Goal: Check status: Check status

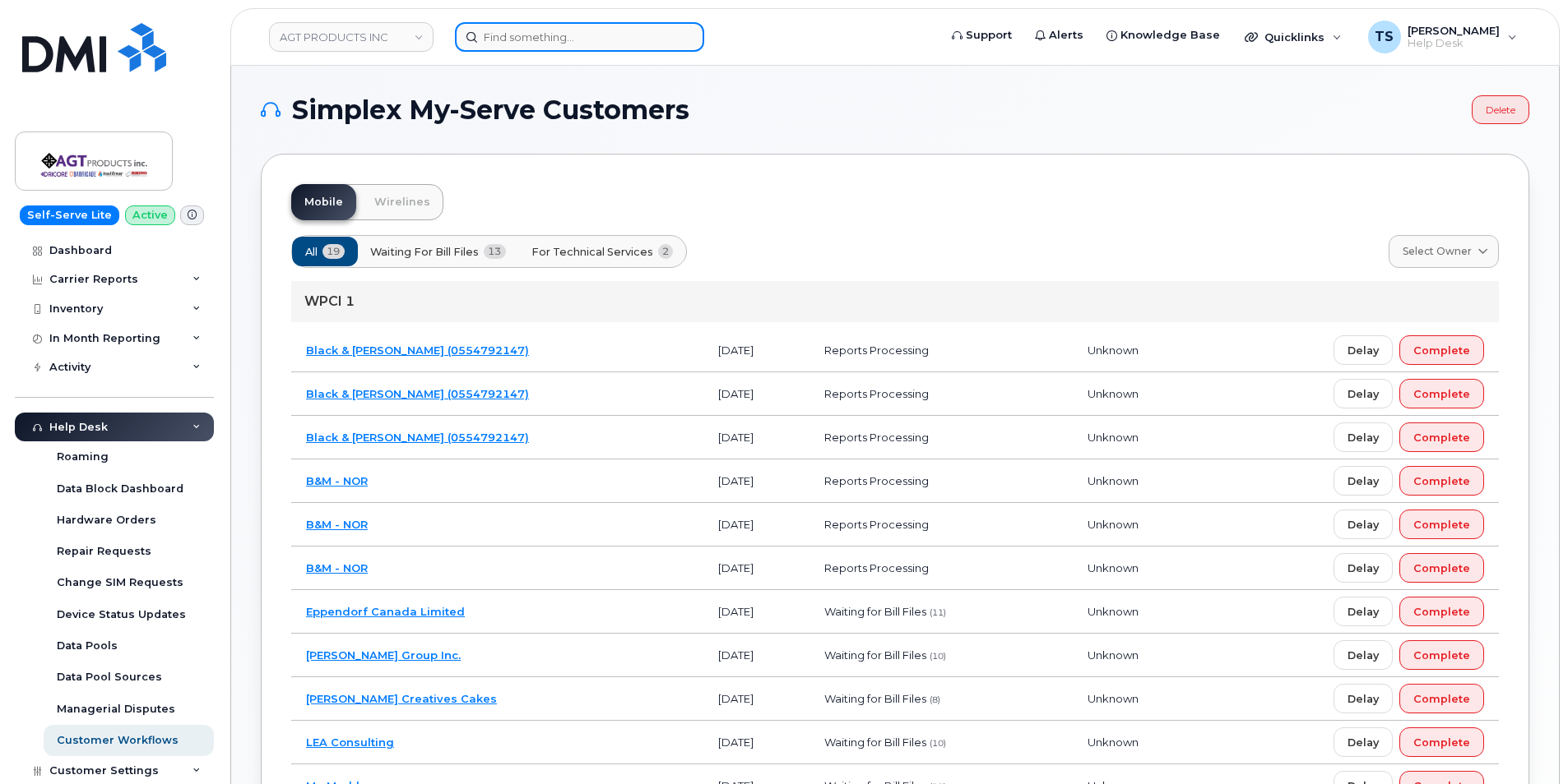
click at [535, 37] on input at bounding box center [579, 36] width 249 height 29
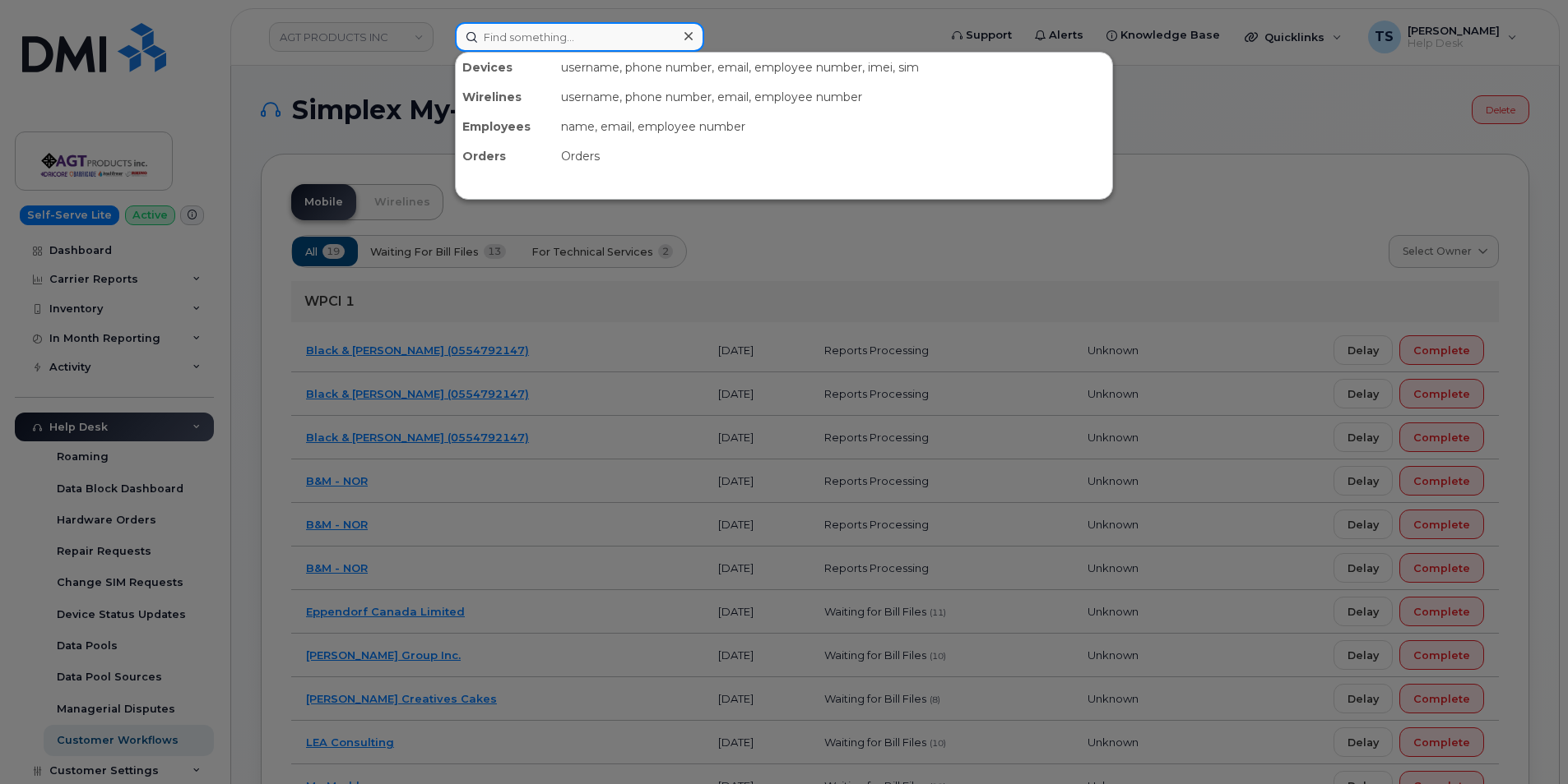
paste input "4164145673"
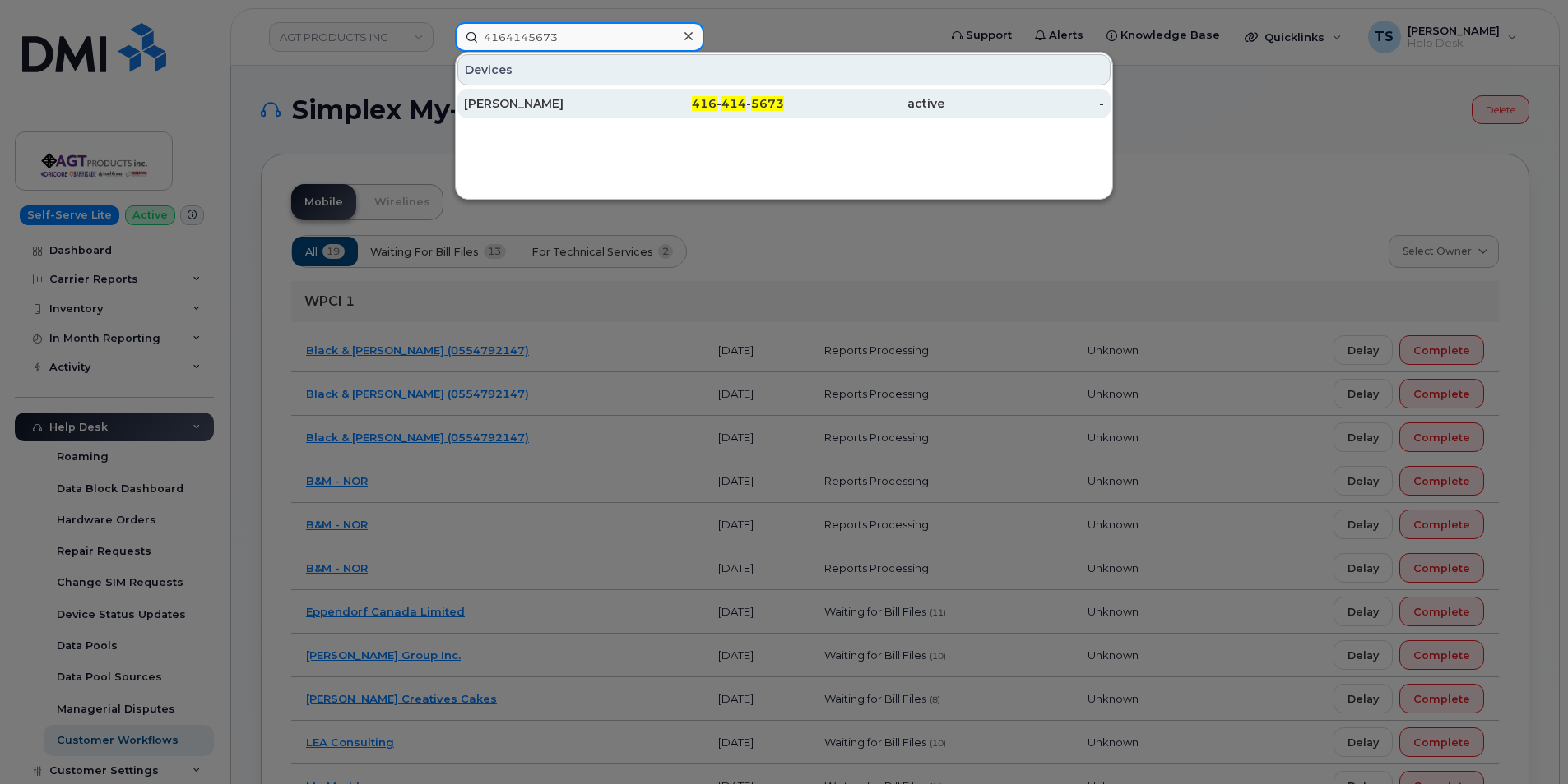
type input "4164145673"
click at [740, 105] on span "414" at bounding box center [733, 104] width 24 height 15
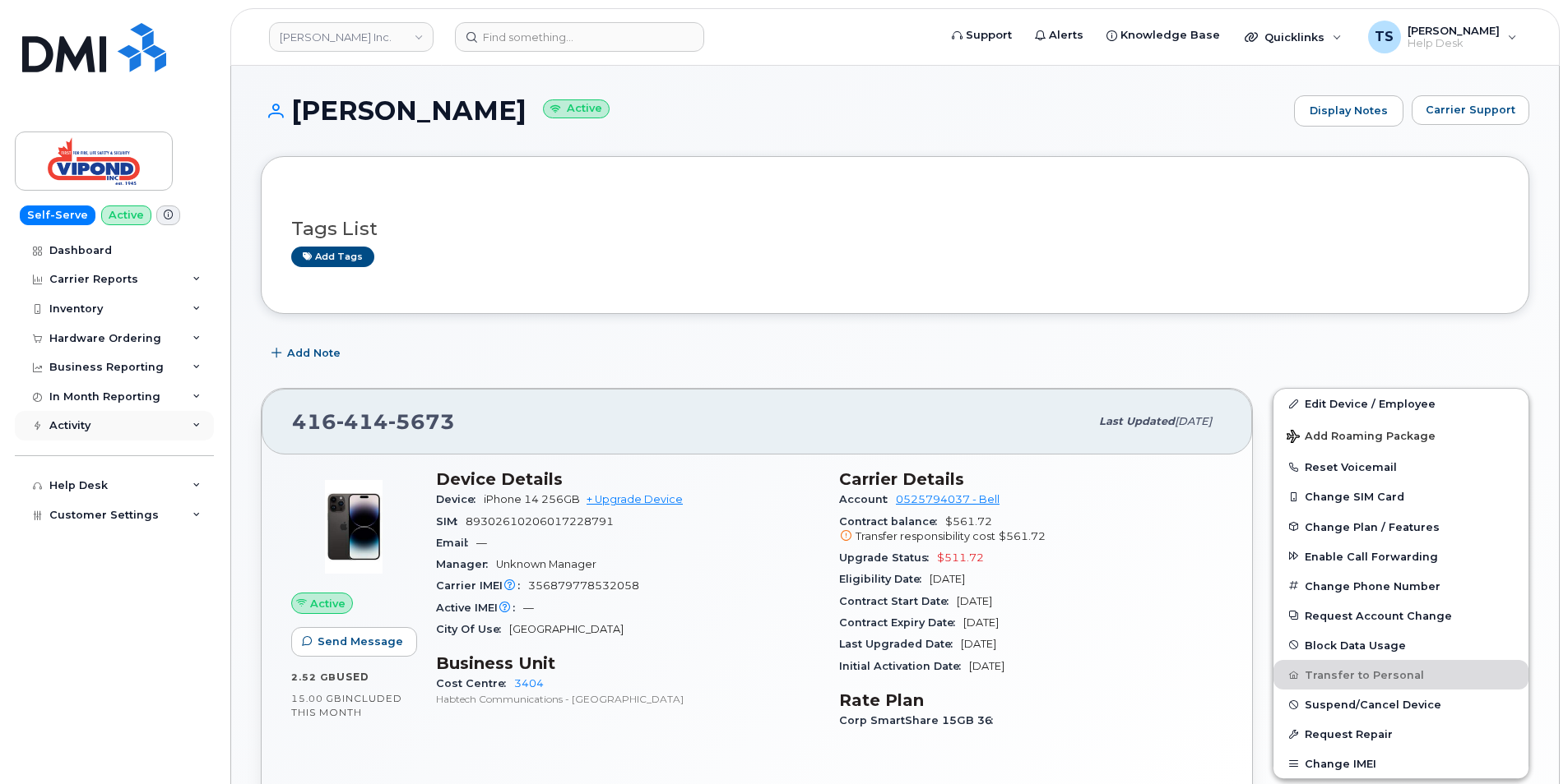
click at [60, 427] on div "Activity" at bounding box center [70, 426] width 41 height 13
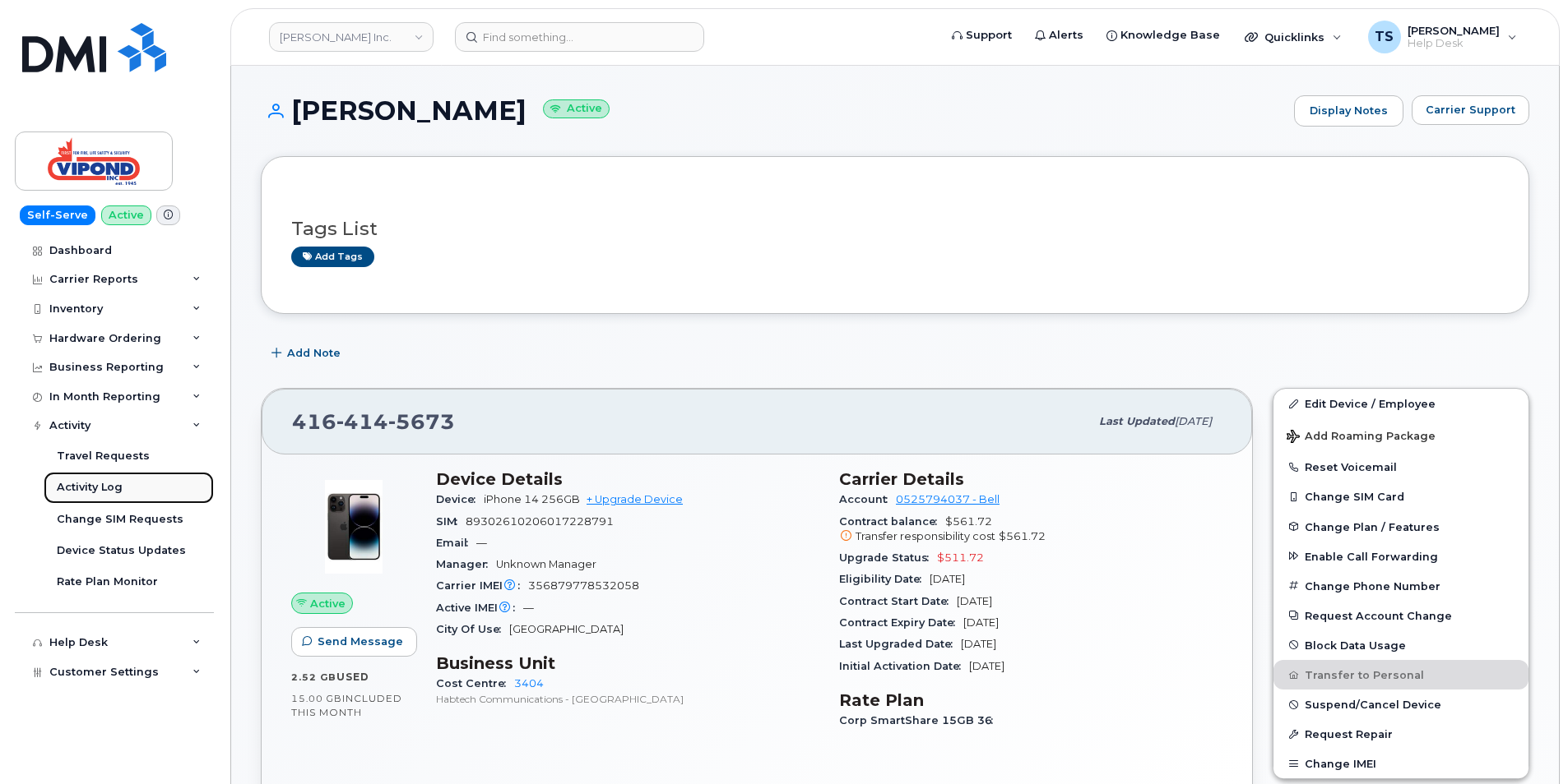
click at [85, 486] on div "Activity Log" at bounding box center [90, 488] width 65 height 15
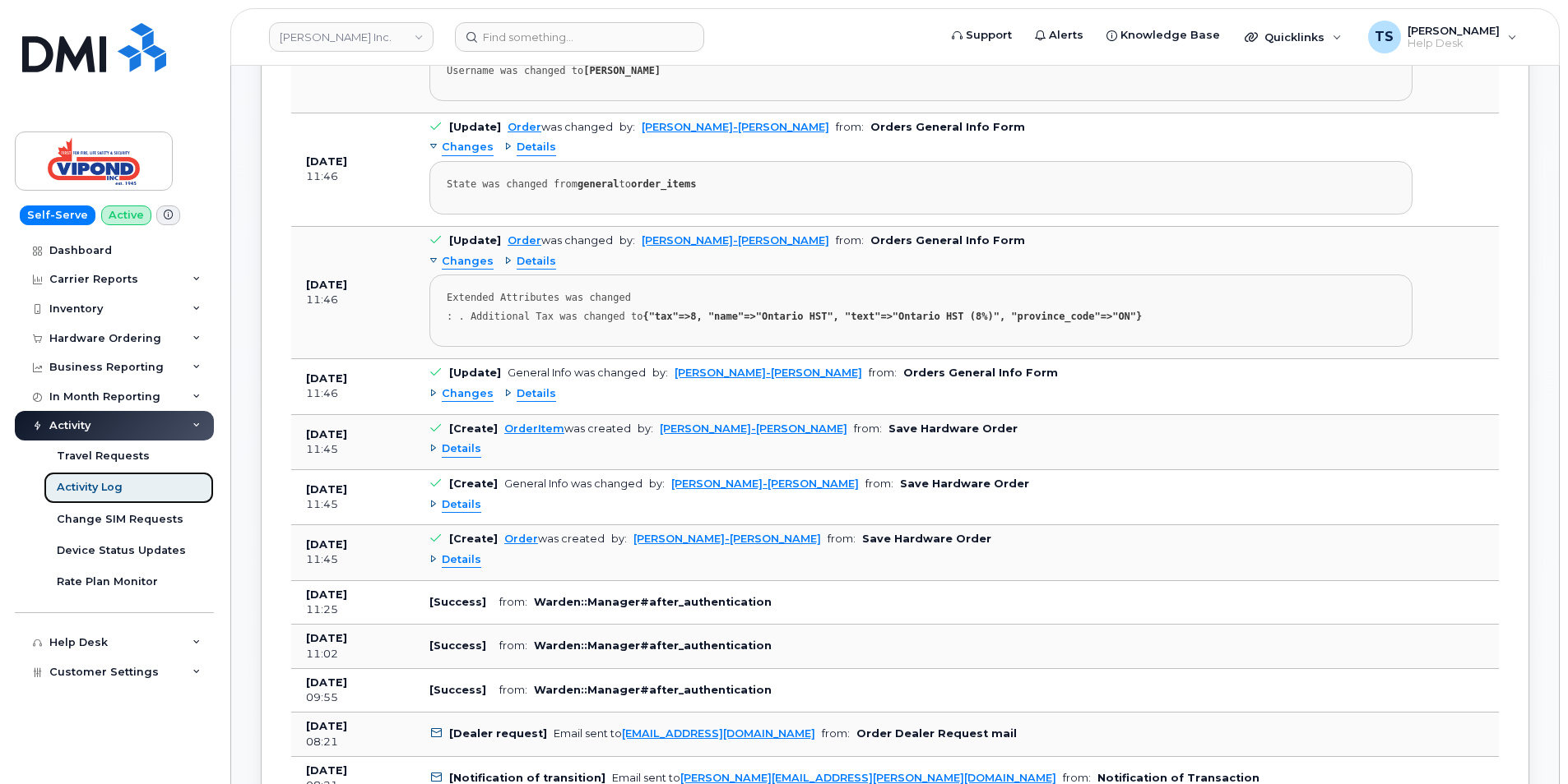
scroll to position [1535, 0]
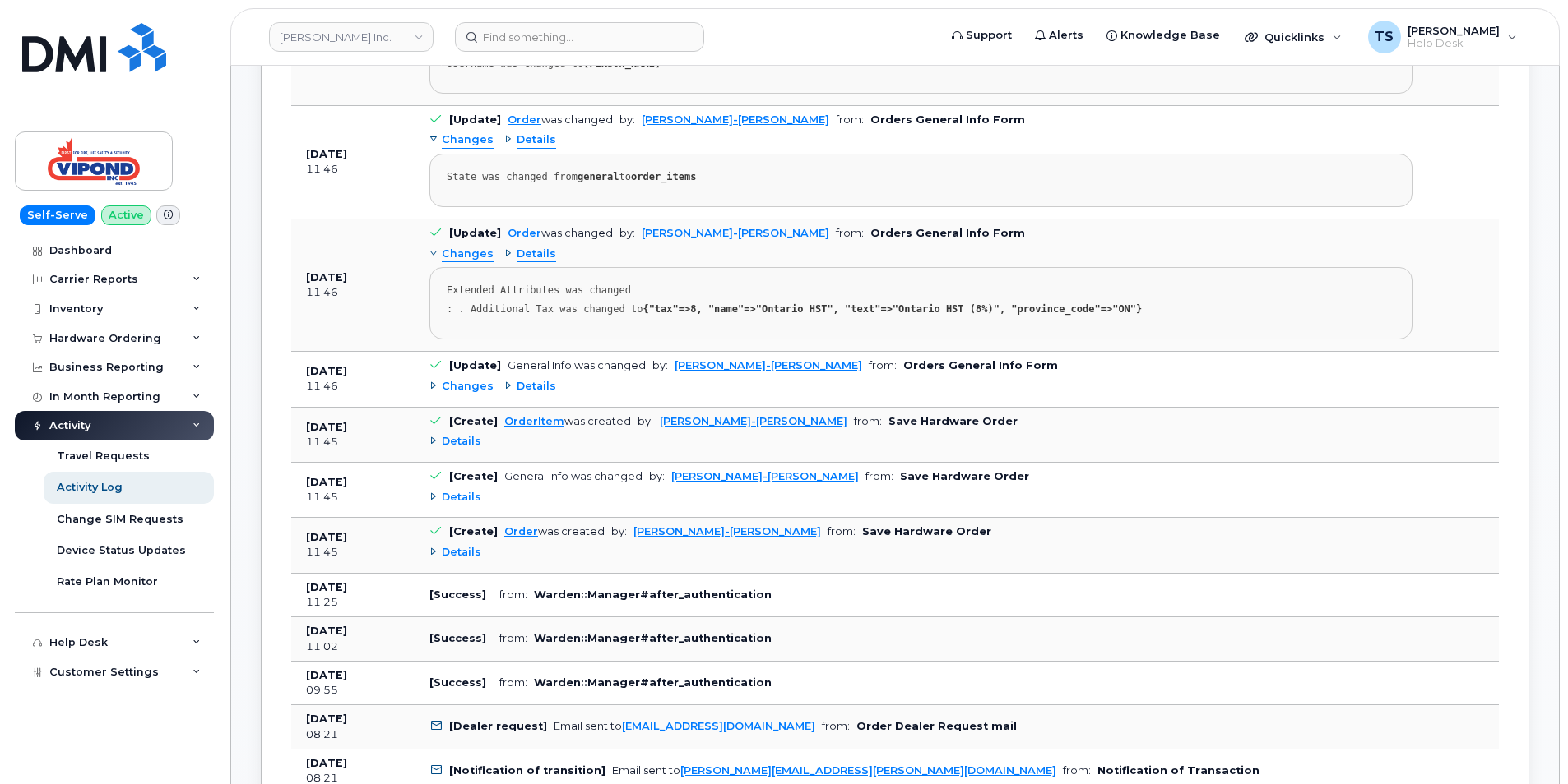
drag, startPoint x: 1565, startPoint y: 218, endPoint x: 1572, endPoint y: 28, distance: 190.1
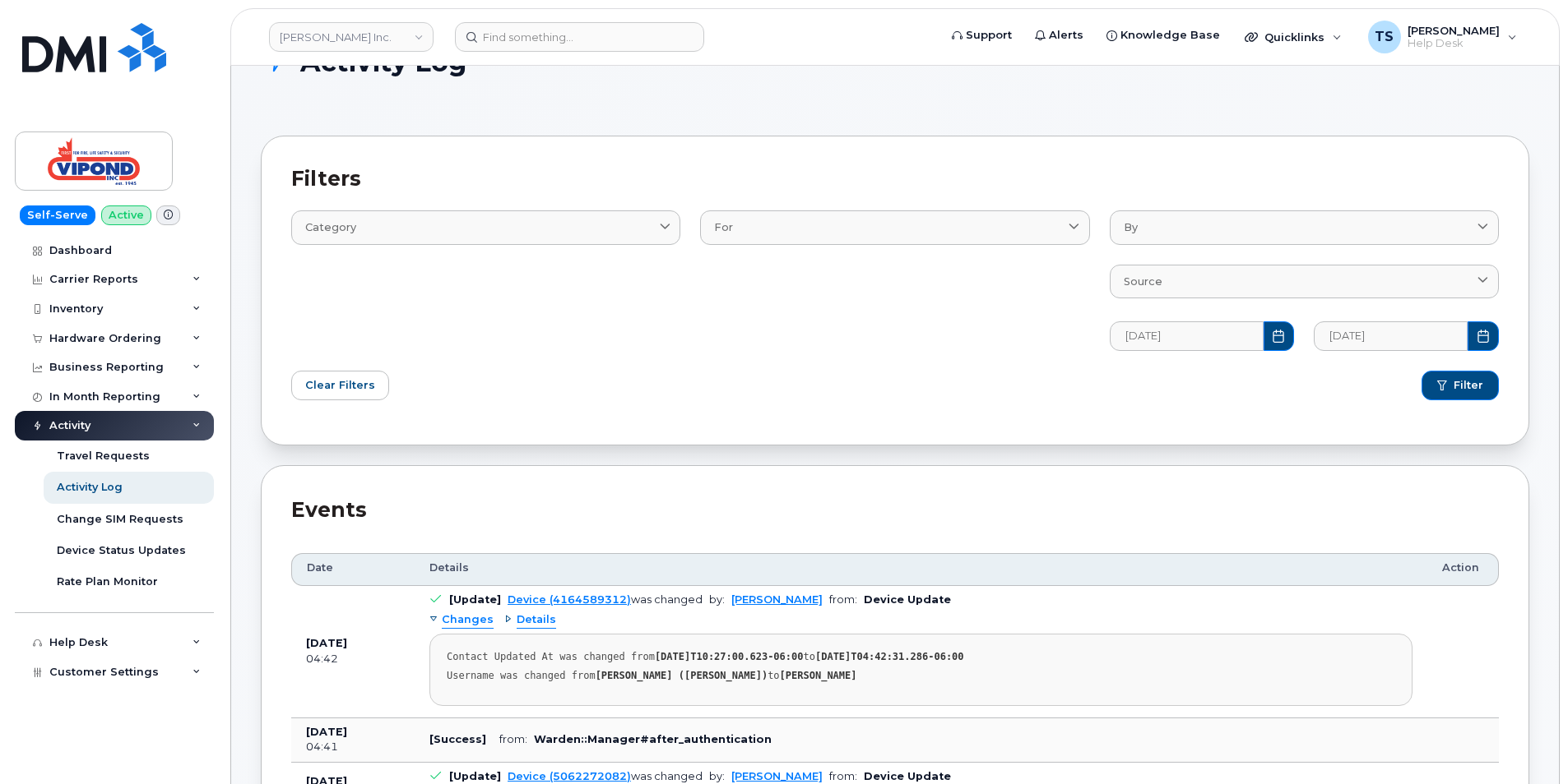
scroll to position [0, 0]
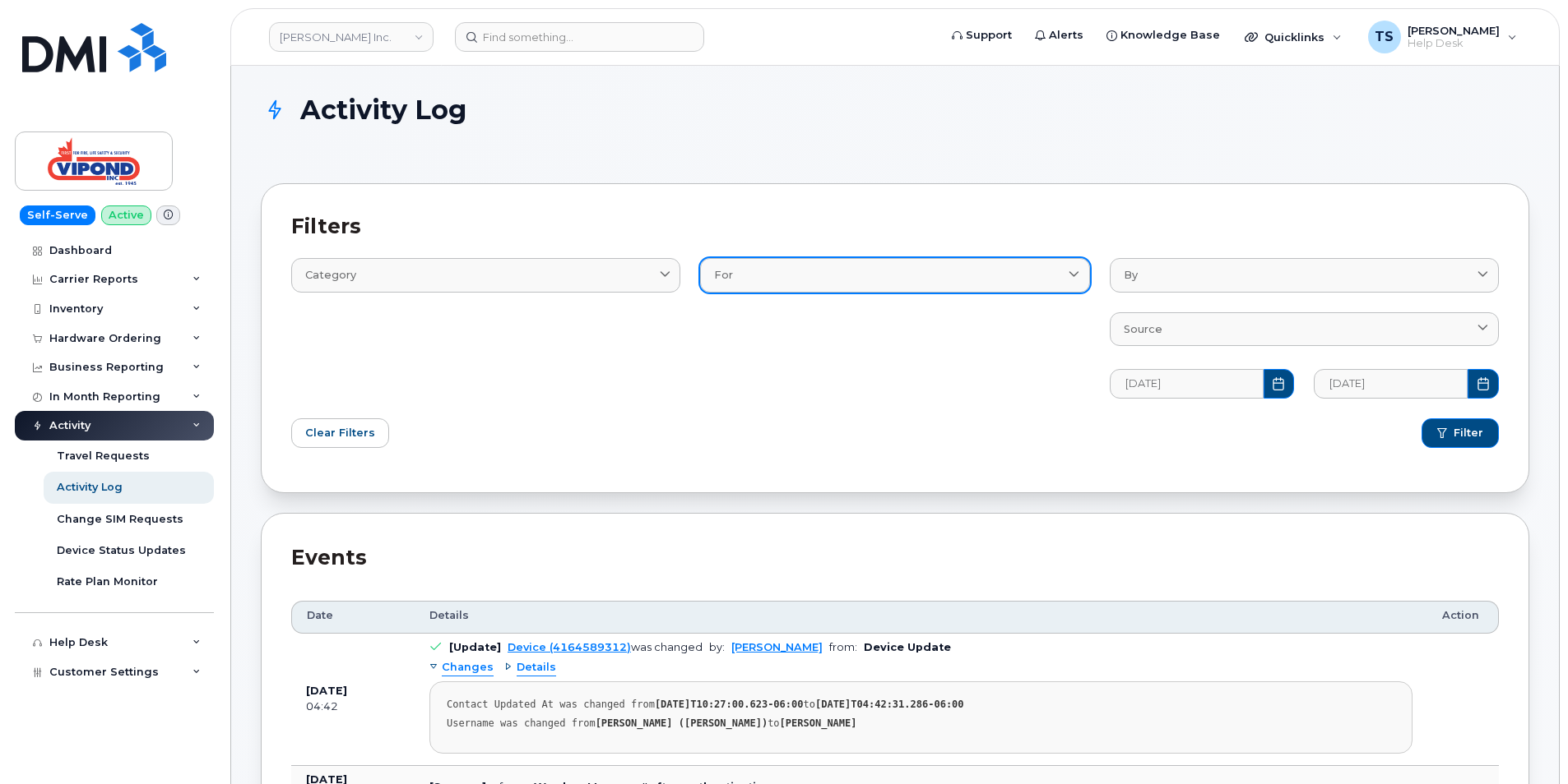
click at [854, 277] on div "For" at bounding box center [894, 275] width 361 height 16
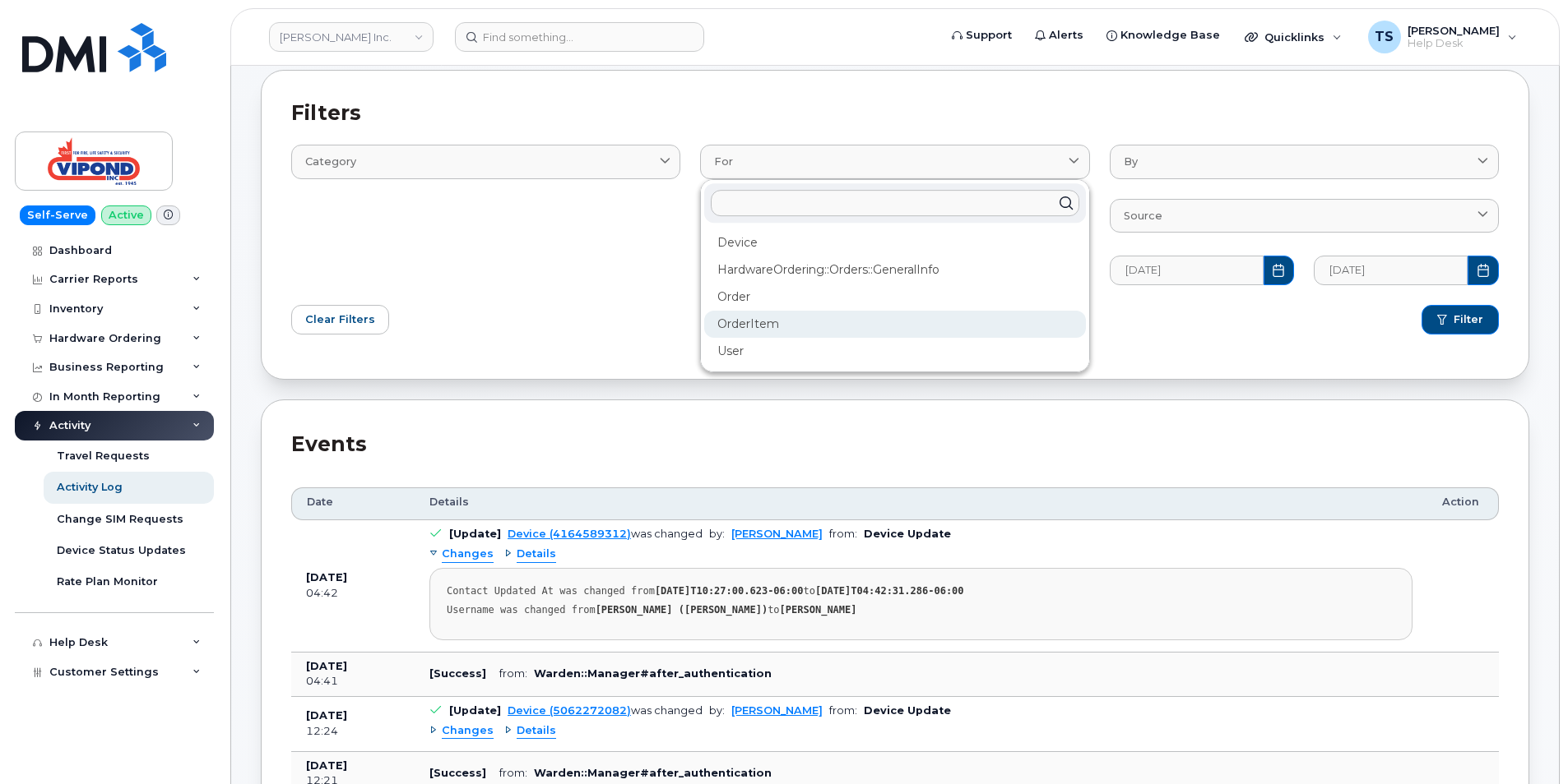
scroll to position [109, 0]
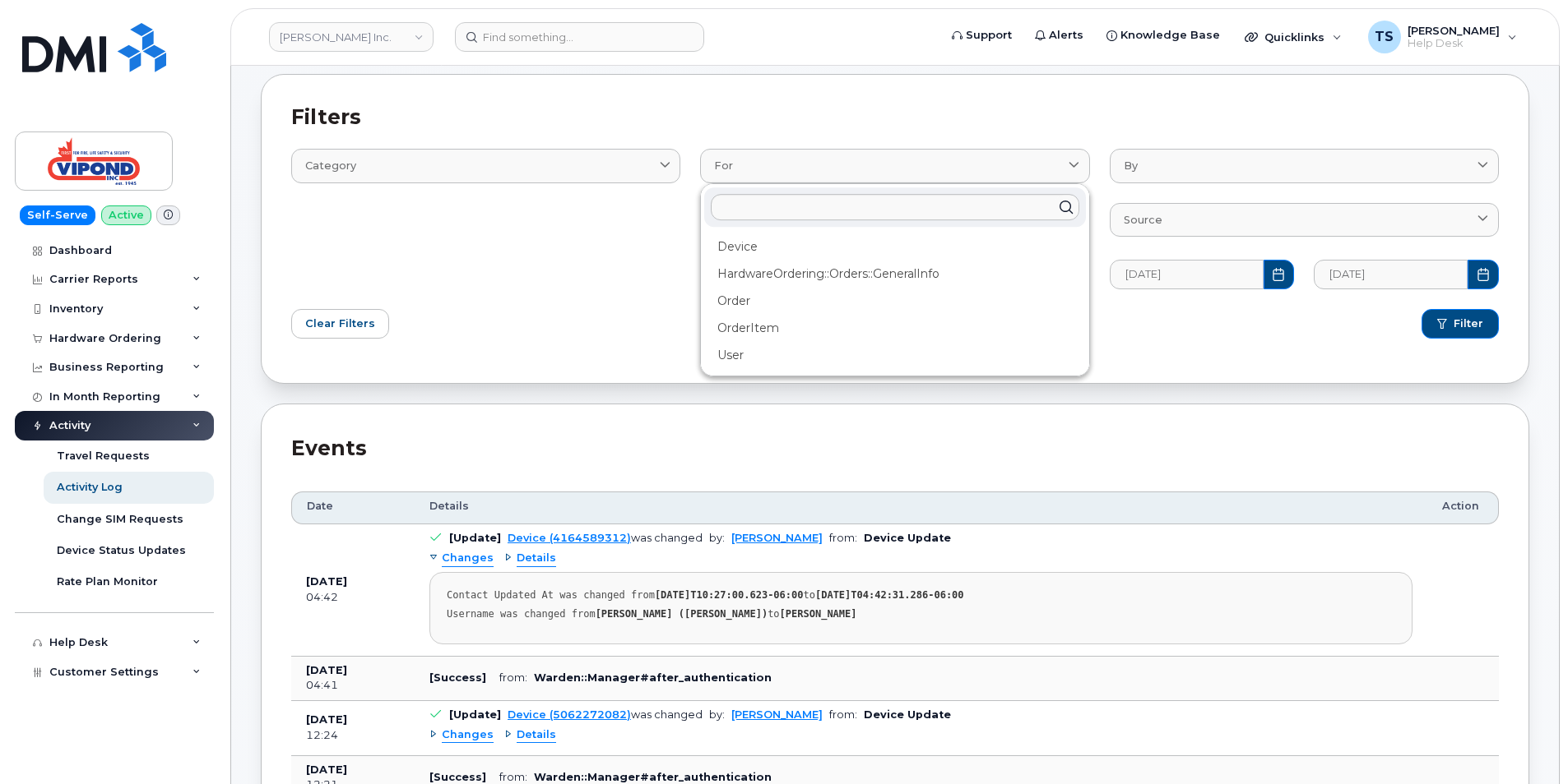
click at [582, 299] on div "Clear Filters" at bounding box center [587, 324] width 613 height 49
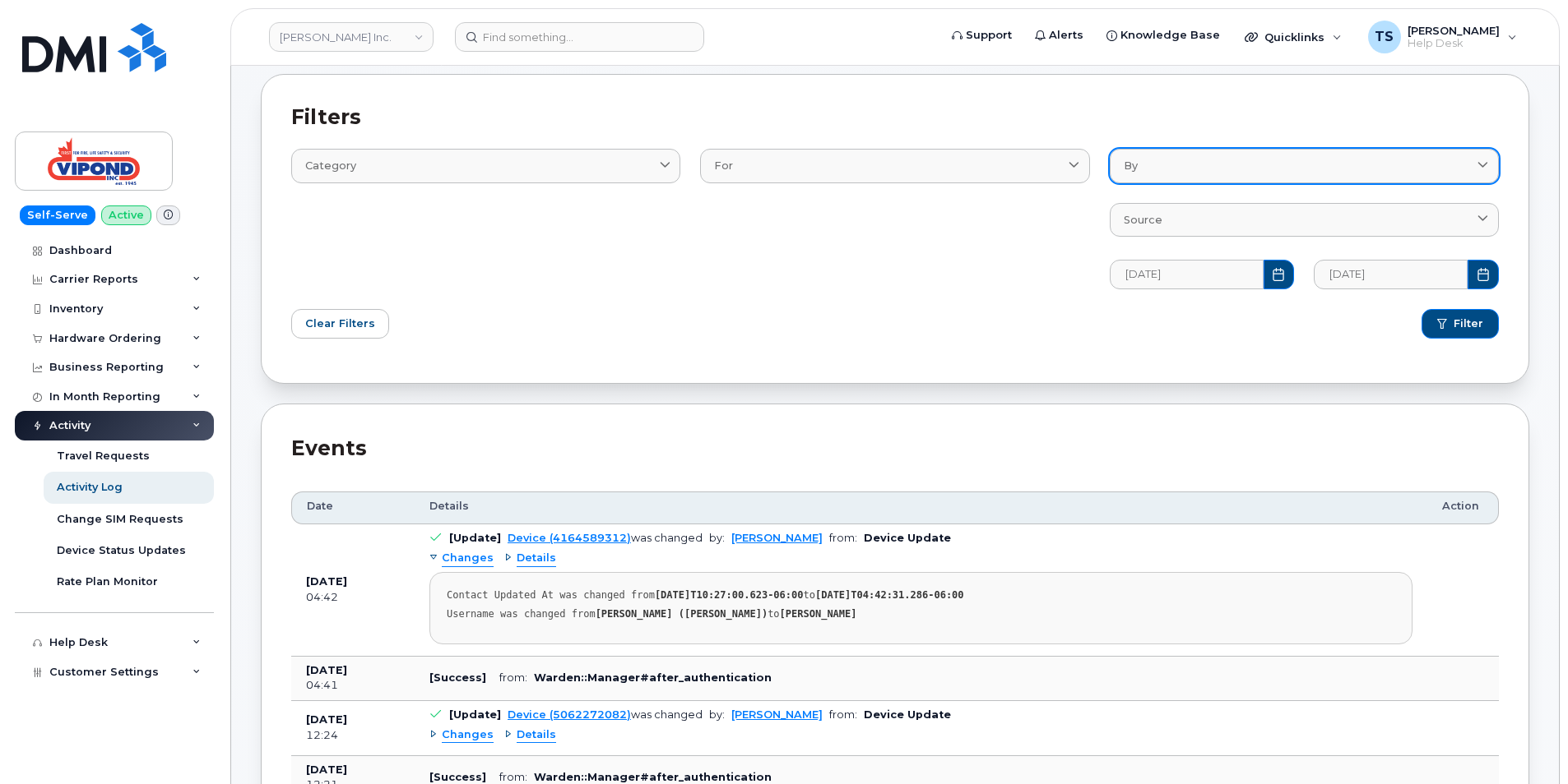
click at [1203, 157] on link "By" at bounding box center [1305, 165] width 389 height 34
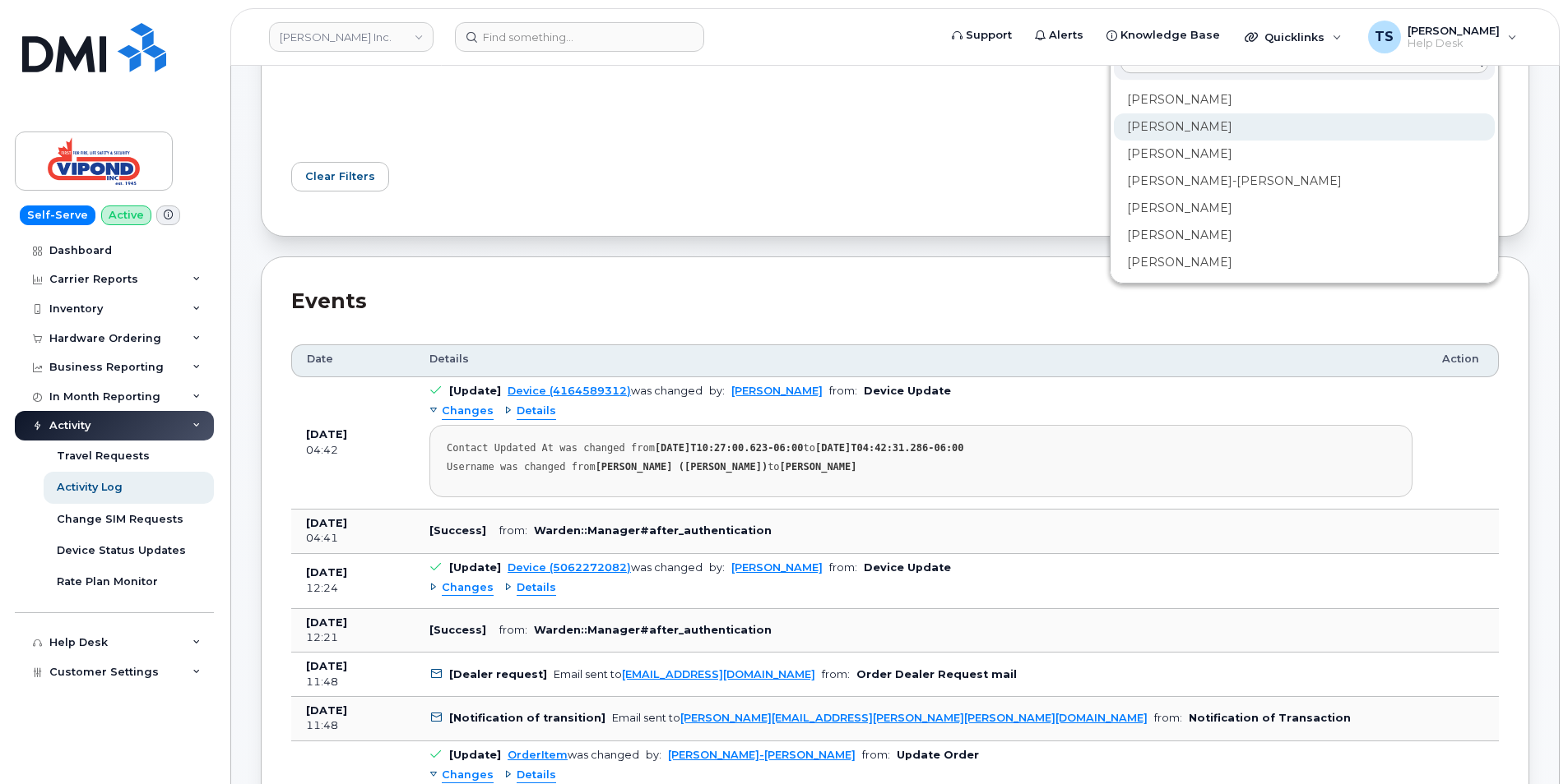
scroll to position [274, 0]
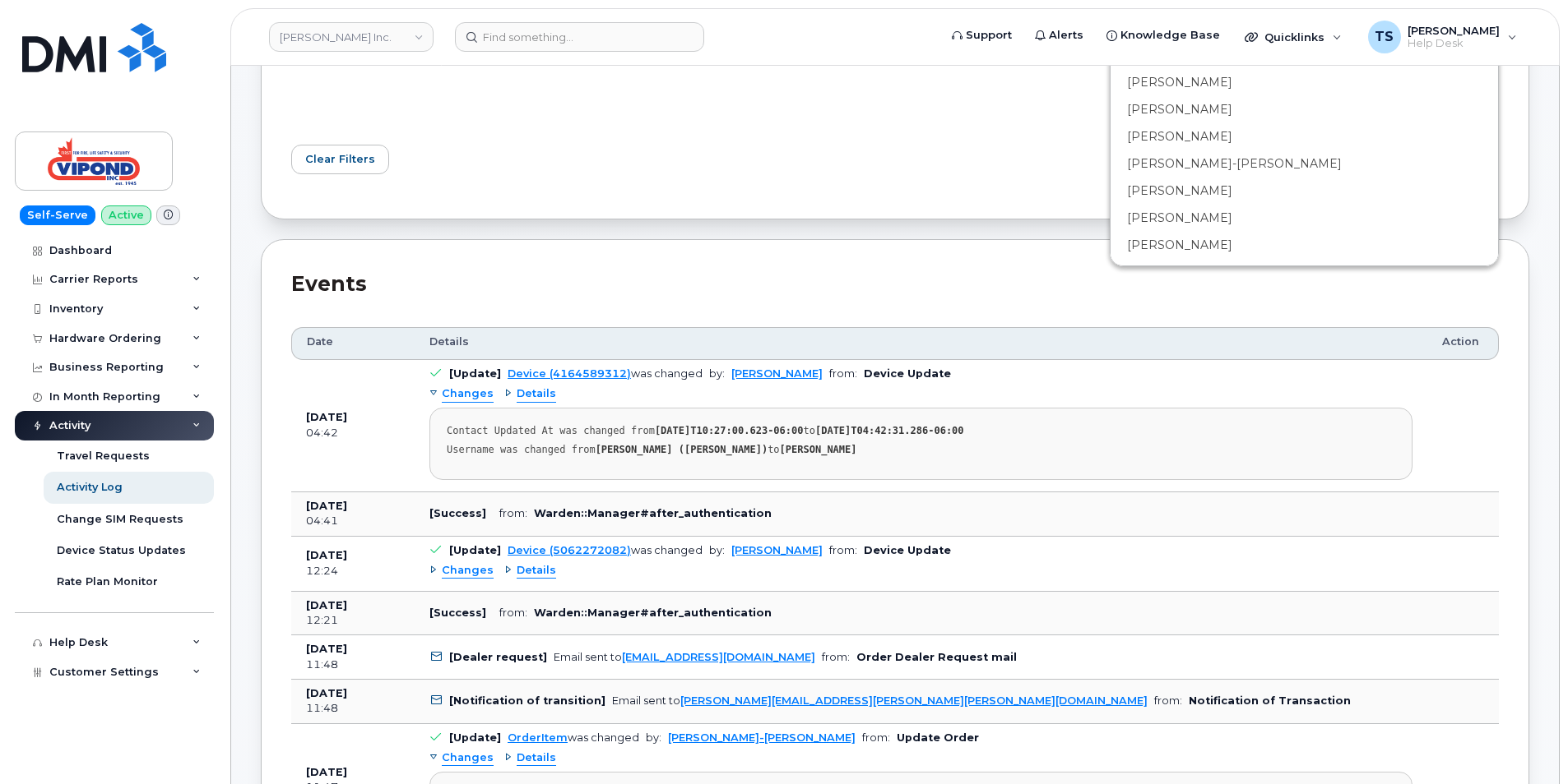
click at [947, 180] on div "Filter" at bounding box center [1201, 159] width 613 height 49
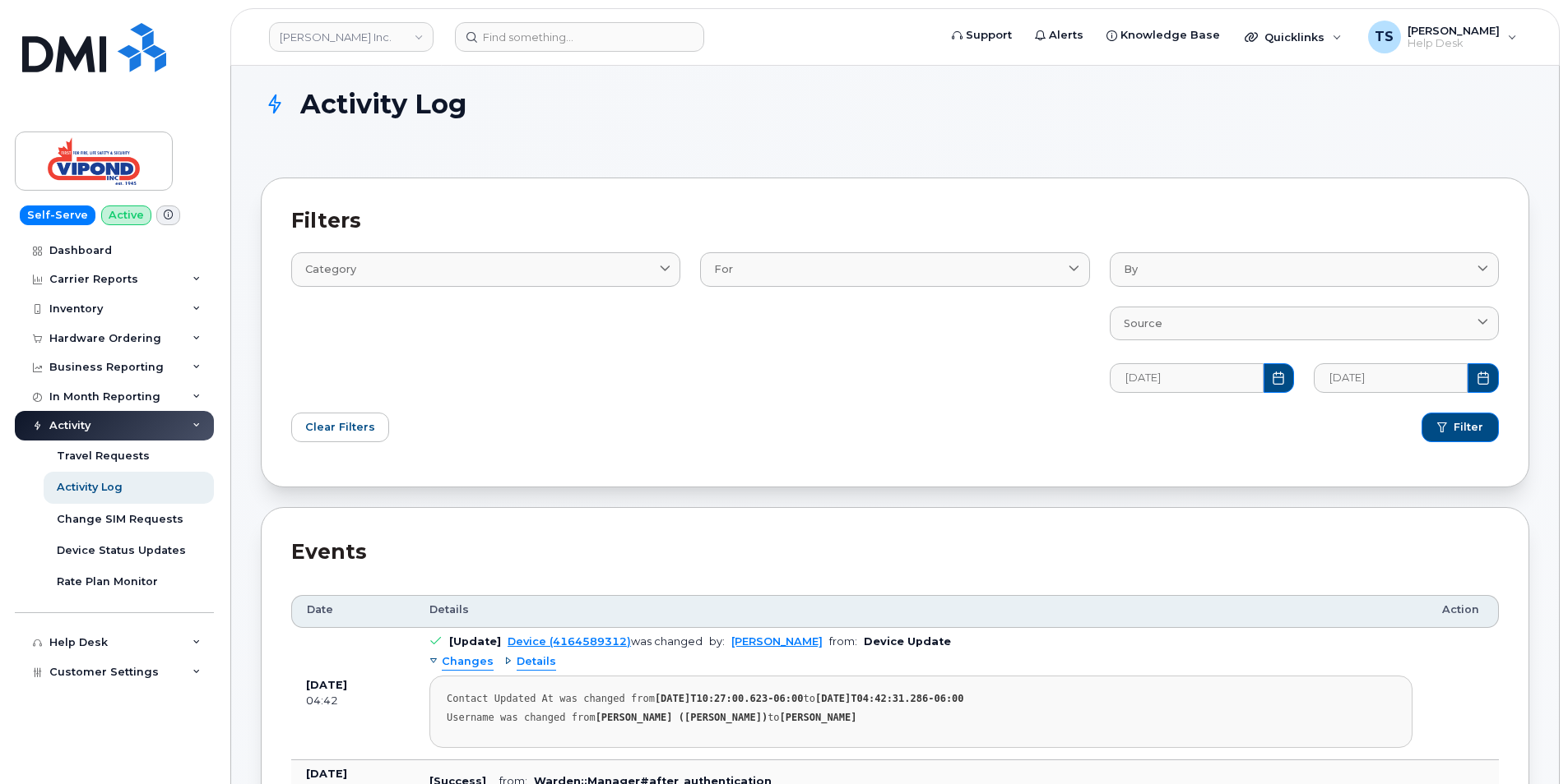
scroll to position [0, 0]
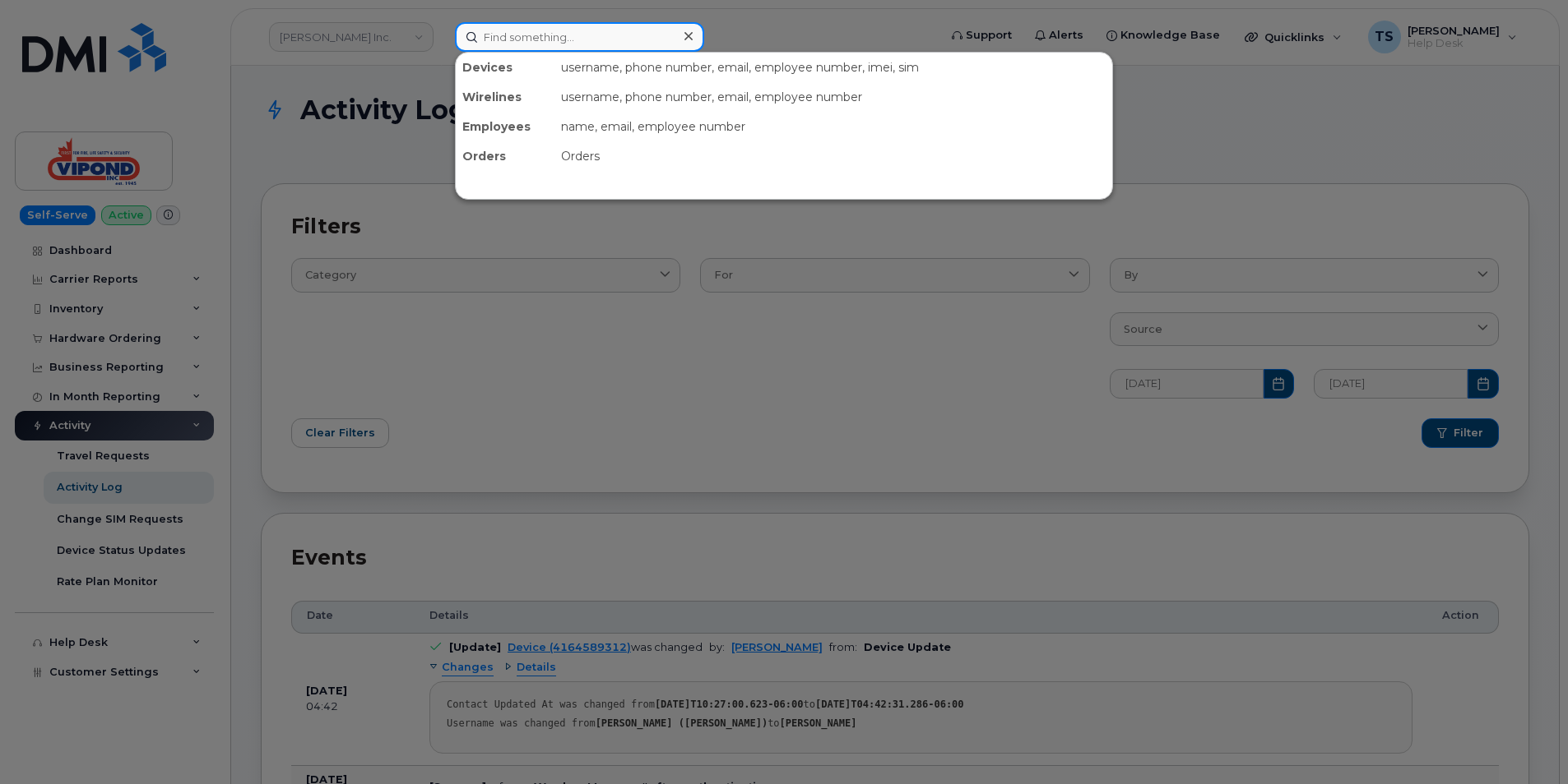
click at [556, 34] on input at bounding box center [579, 36] width 249 height 29
paste input "4164145673"
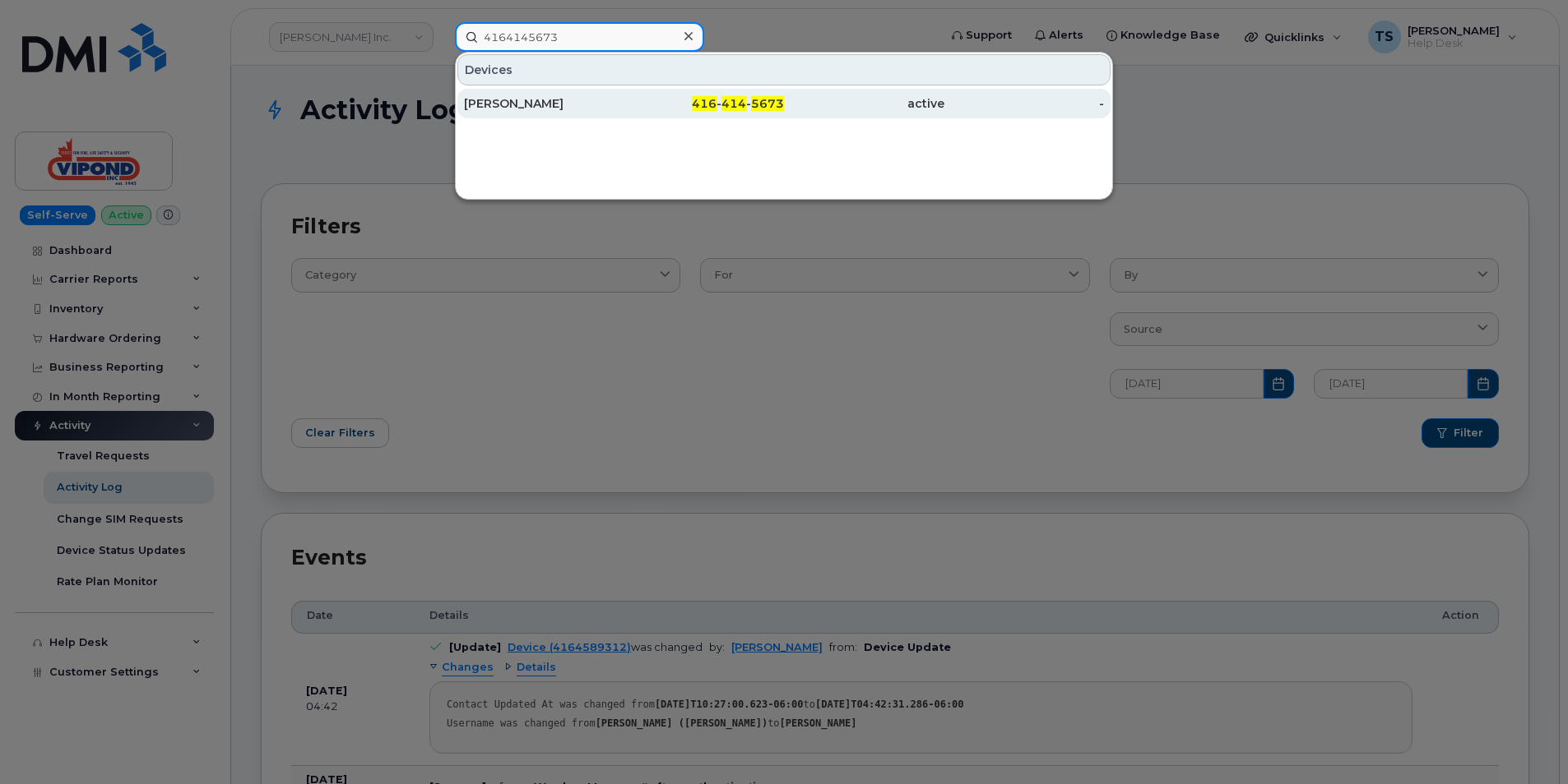
type input "4164145673"
click at [703, 103] on span "416" at bounding box center [704, 104] width 24 height 15
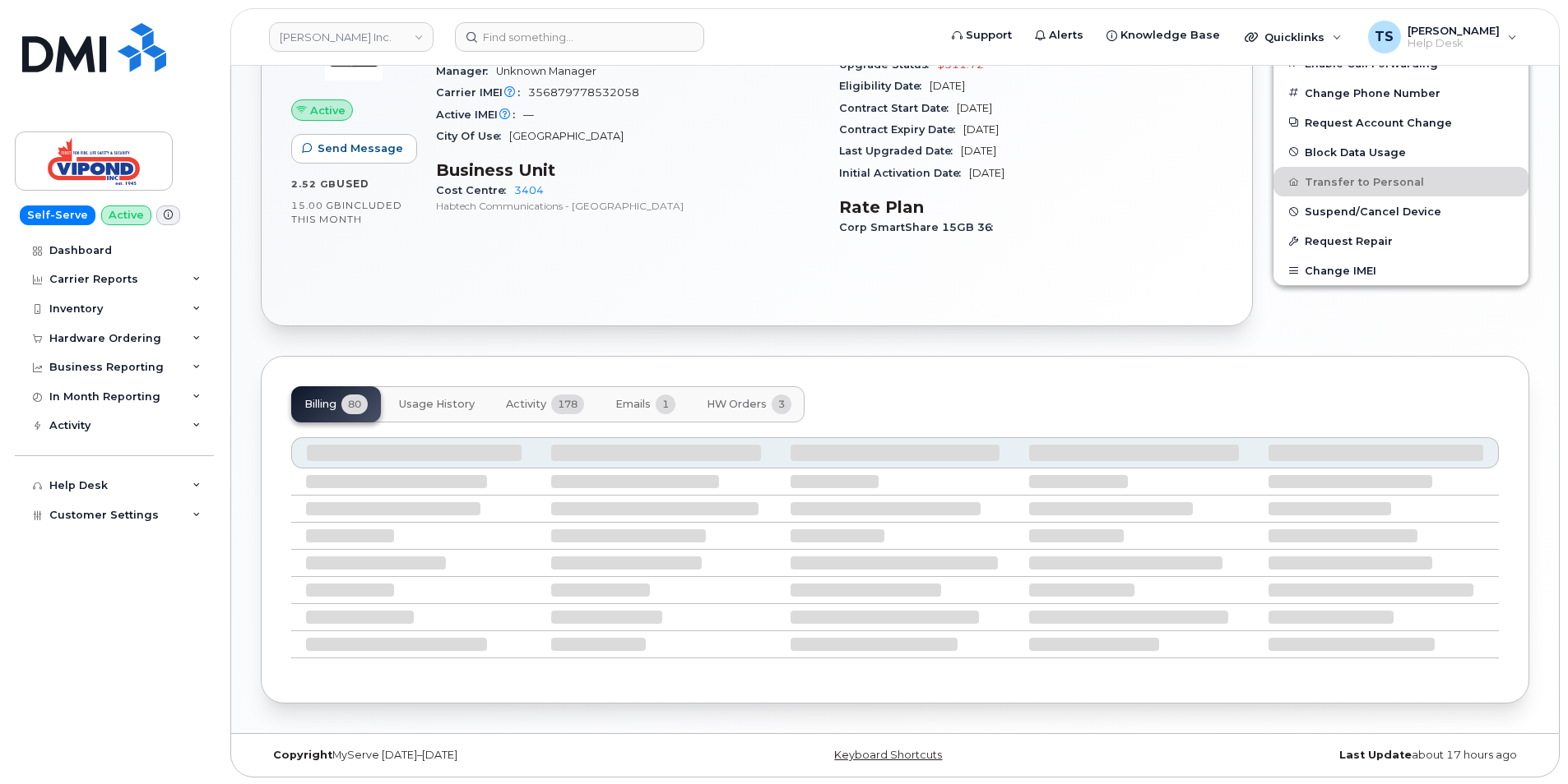
scroll to position [495, 0]
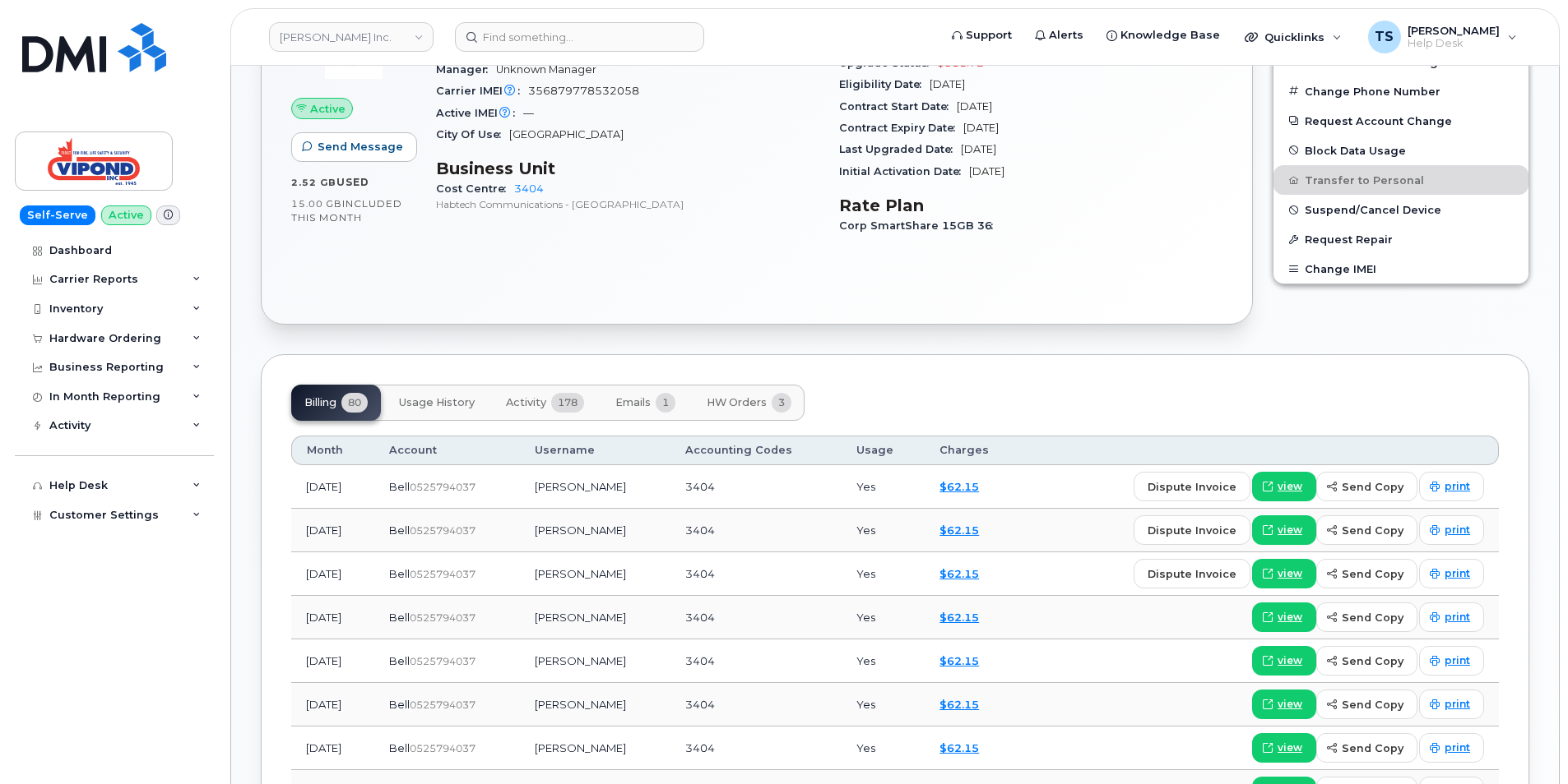
click at [436, 397] on span "Usage History" at bounding box center [437, 403] width 76 height 13
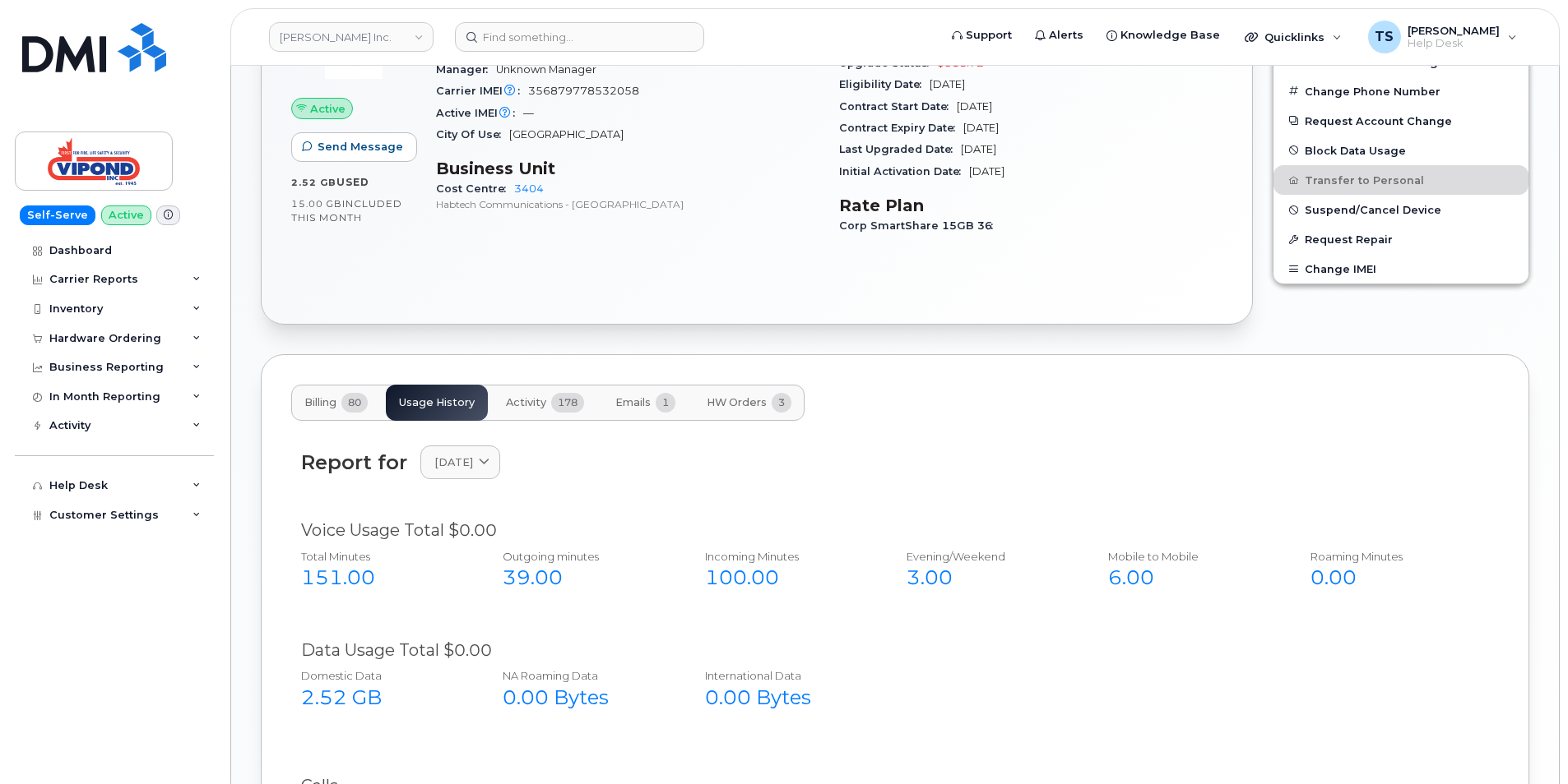
scroll to position [714, 0]
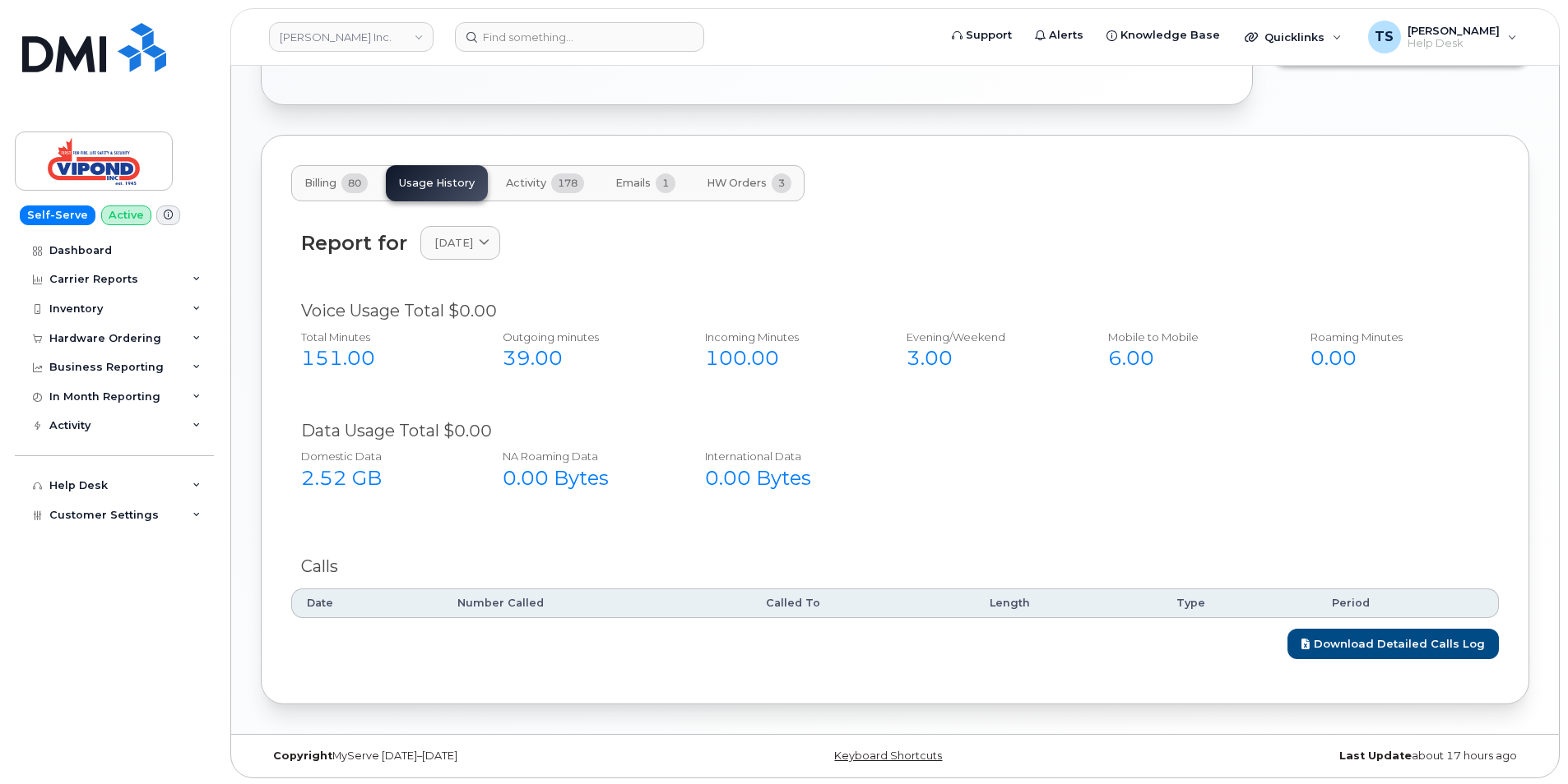
click at [535, 182] on span "Activity" at bounding box center [526, 184] width 40 height 13
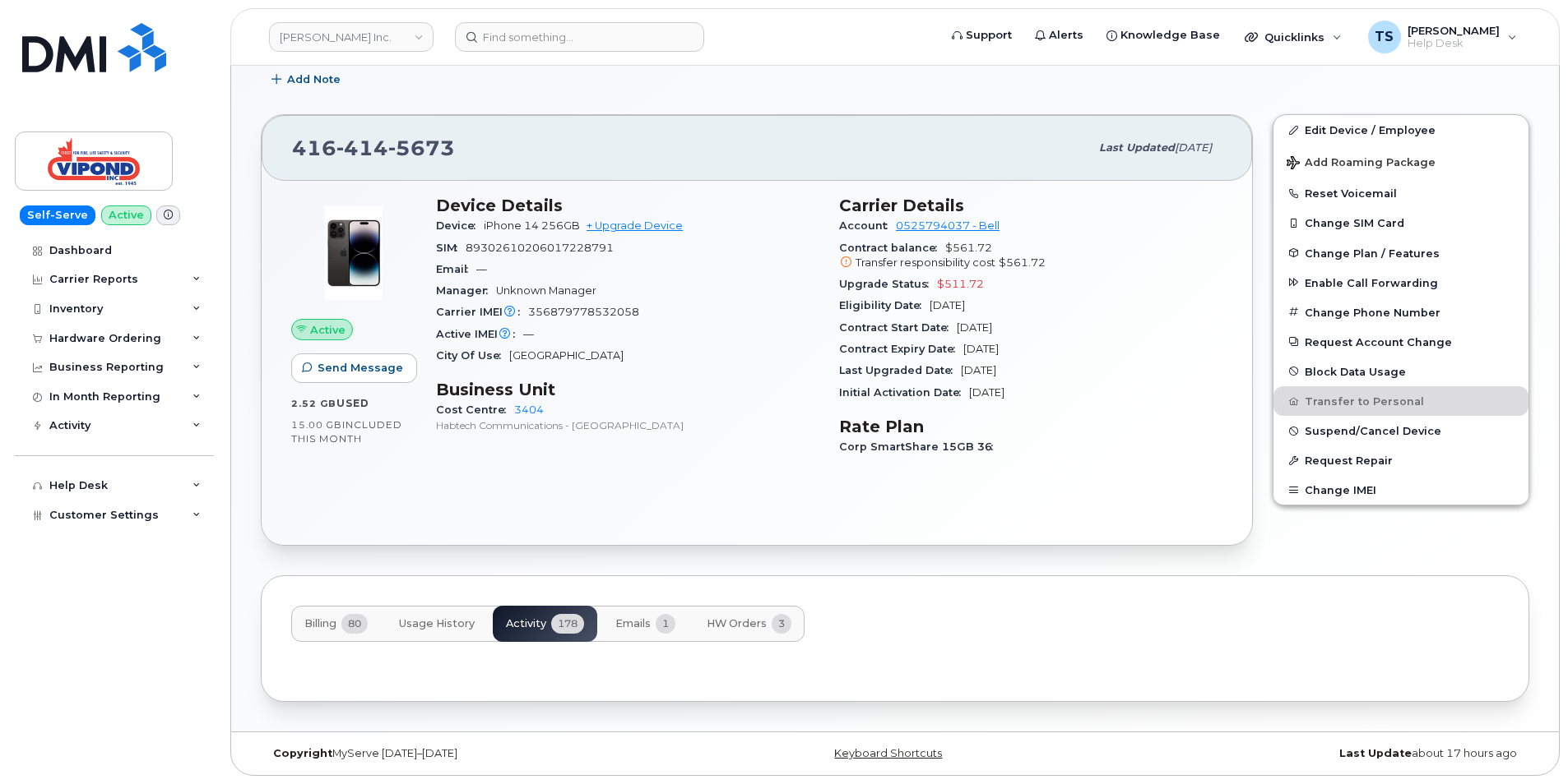
scroll to position [274, 0]
click at [328, 620] on span "Billing" at bounding box center [320, 624] width 32 height 13
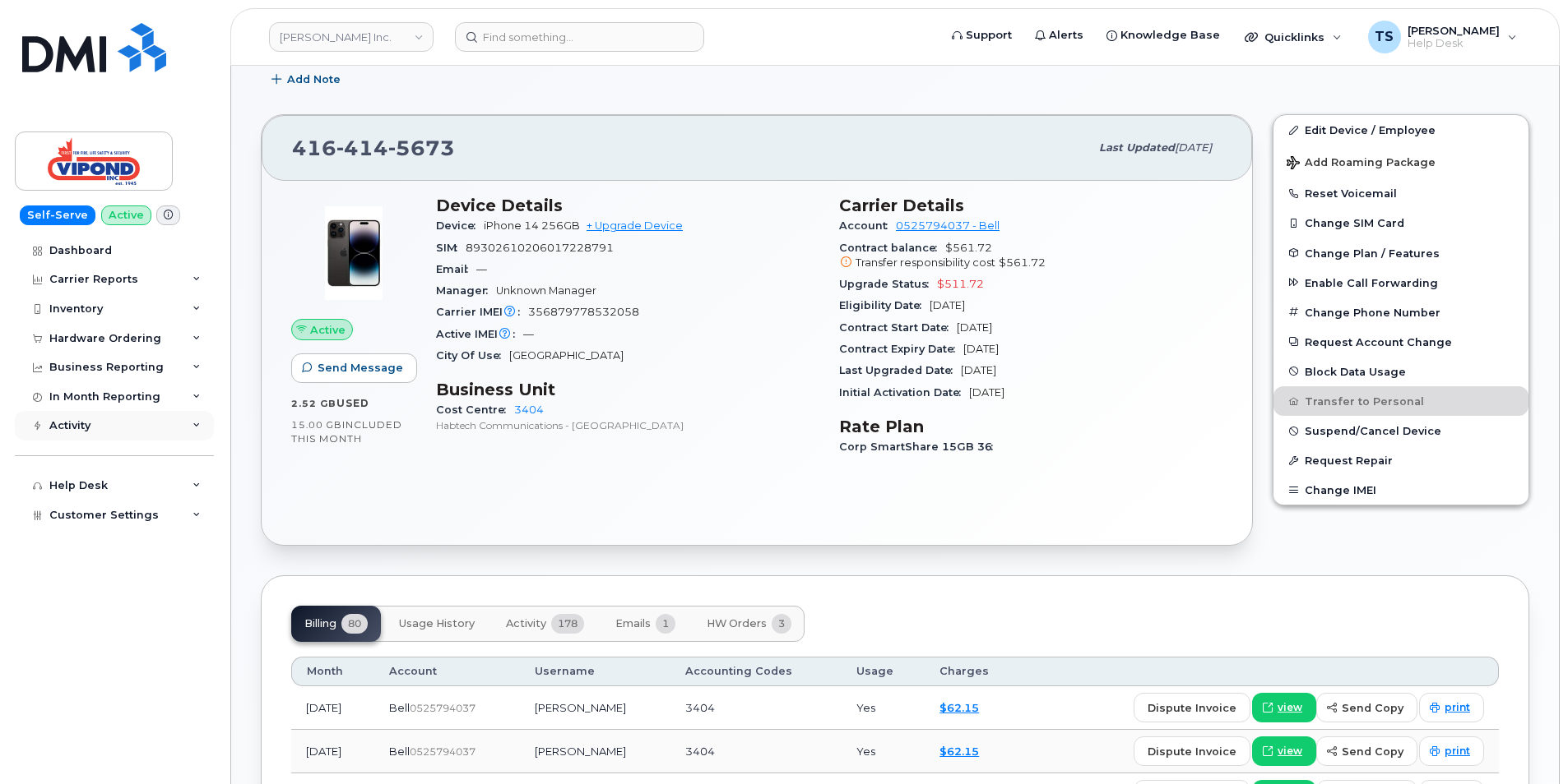
click at [191, 423] on div "Activity" at bounding box center [114, 425] width 199 height 29
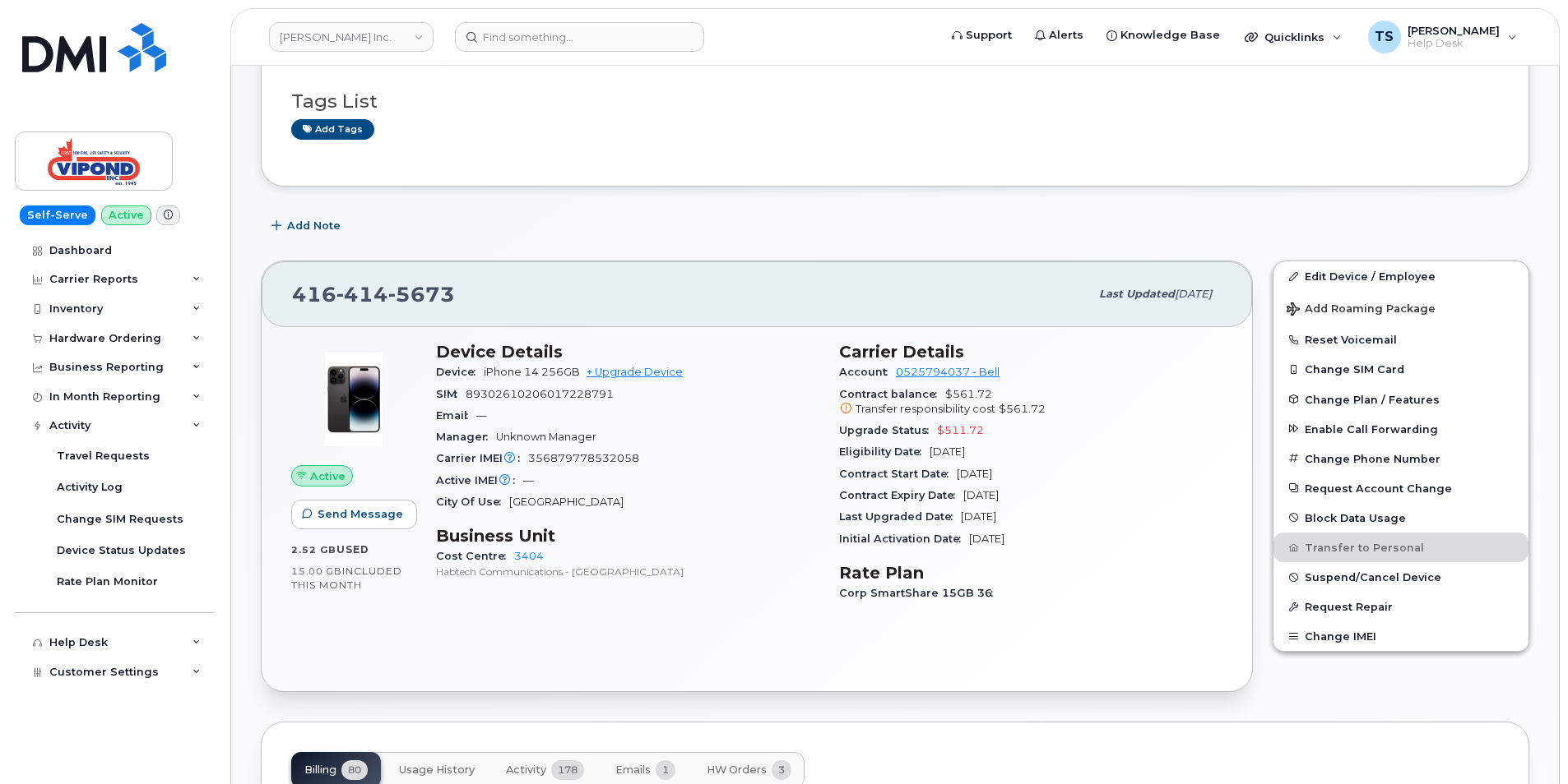
scroll to position [109, 0]
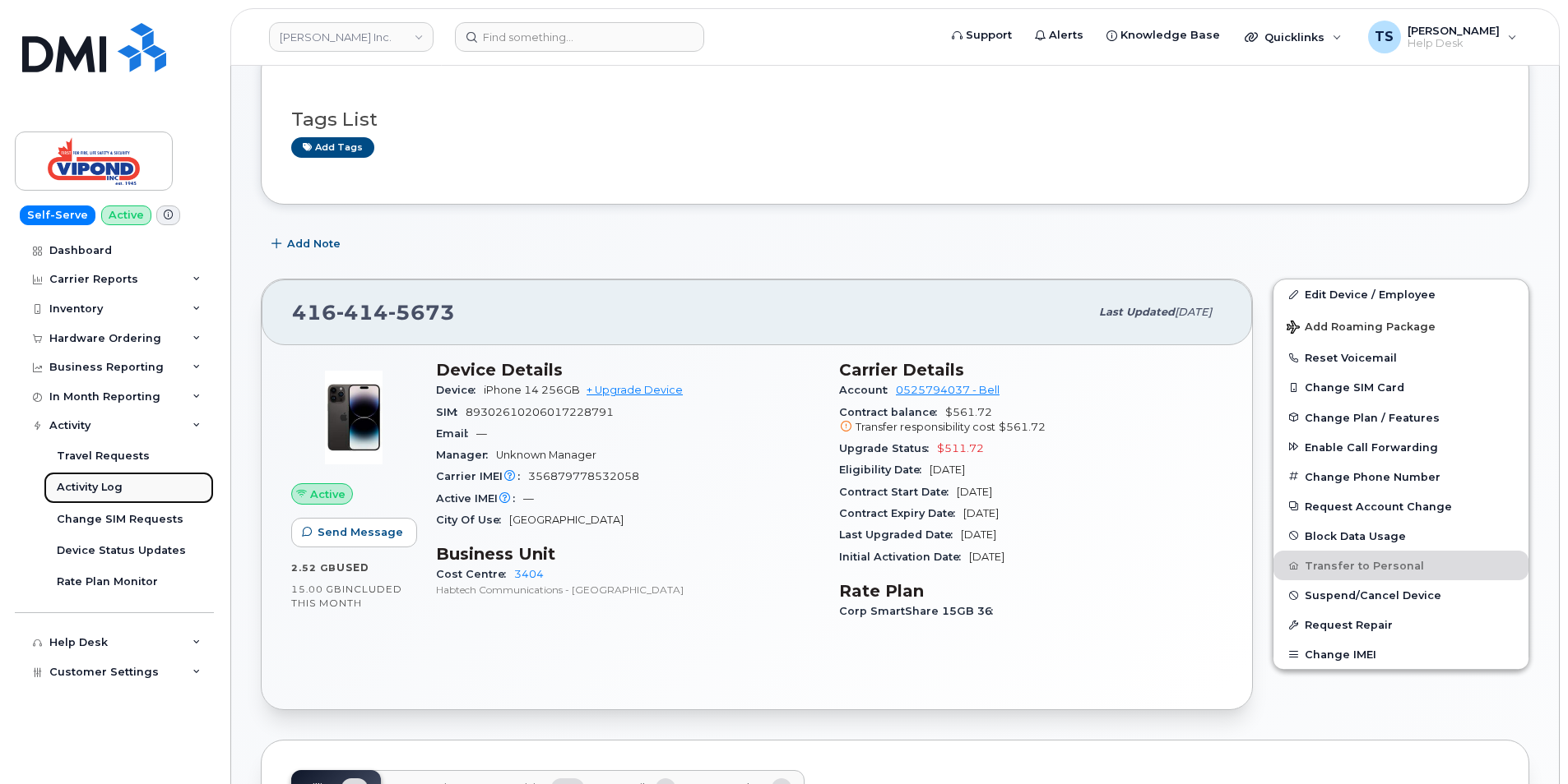
click at [89, 486] on div "Activity Log" at bounding box center [90, 488] width 65 height 15
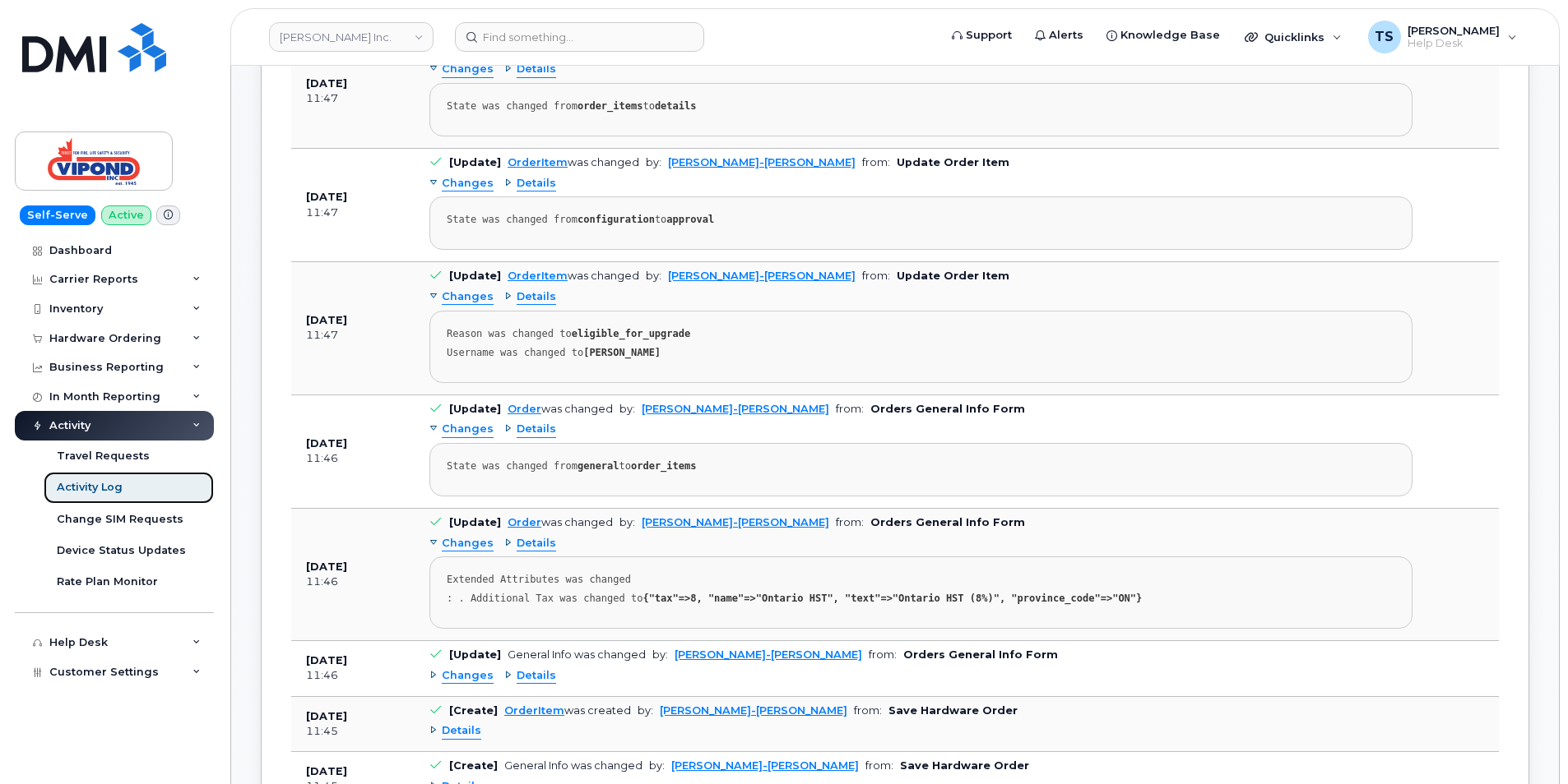
scroll to position [1371, 0]
